Goal: Task Accomplishment & Management: Use online tool/utility

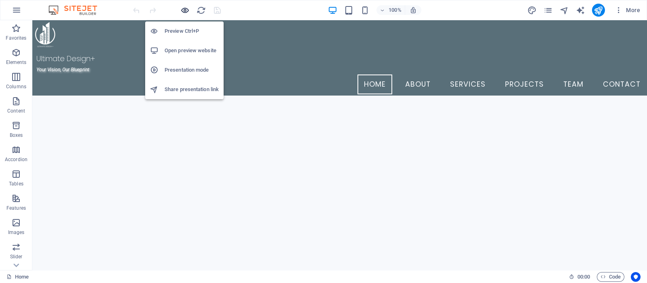
click at [181, 7] on icon "button" at bounding box center [184, 10] width 9 height 9
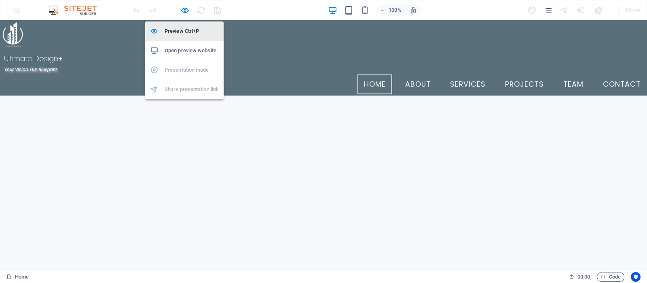
click at [186, 34] on h6 "Preview Ctrl+P" at bounding box center [192, 31] width 54 height 10
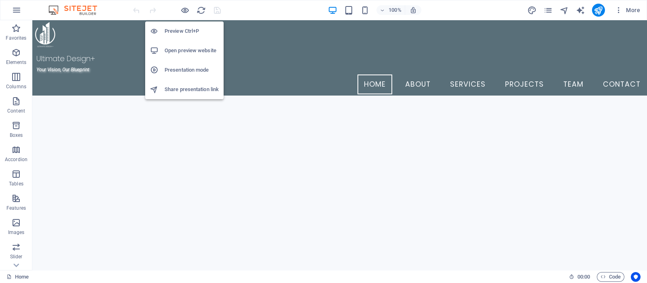
click at [196, 52] on h6 "Open preview website" at bounding box center [192, 51] width 54 height 10
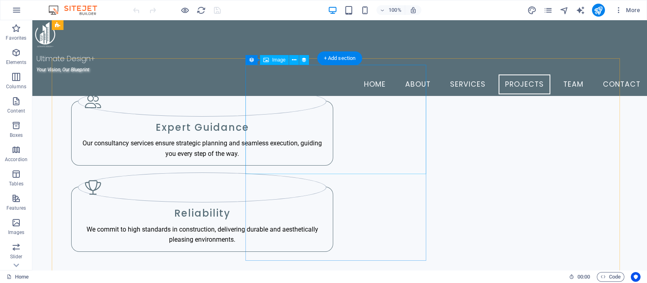
scroll to position [1407, 0]
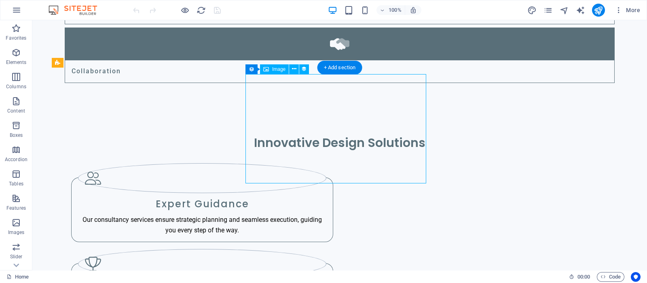
select select "px"
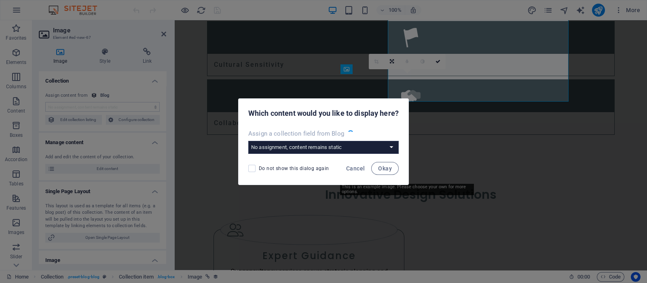
scroll to position [1489, 0]
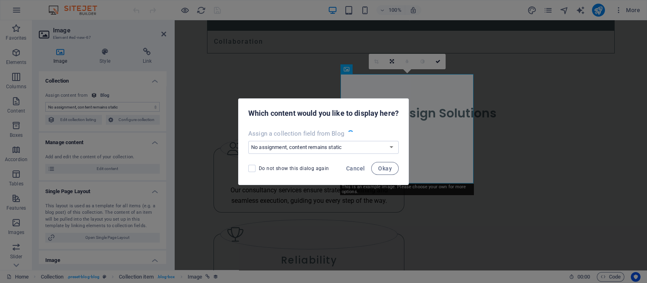
select select "image"
click at [392, 148] on select "No assignment, content remains static Create a new field Created at (Date) Upda…" at bounding box center [323, 147] width 150 height 13
click at [356, 169] on span "Cancel" at bounding box center [355, 168] width 19 height 6
